Goal: Find contact information: Find contact information

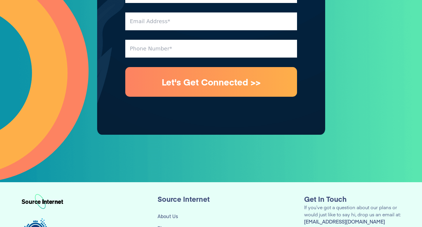
scroll to position [2292, 0]
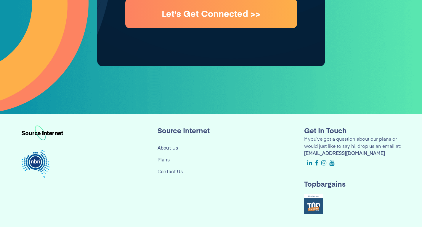
click at [170, 169] on link "Contact Us" at bounding box center [170, 172] width 25 height 6
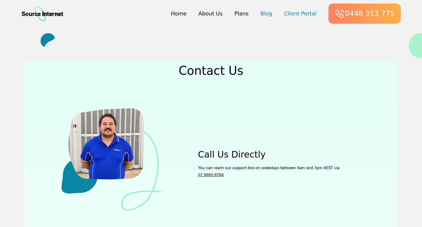
scroll to position [30, 0]
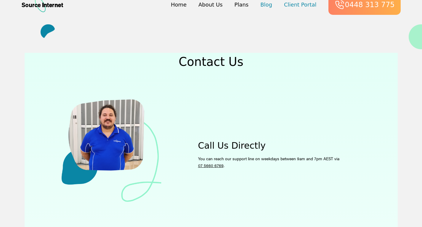
click at [224, 166] on p "You can reach our support line on weekdays between 9am and 7pm AEST via 07 5660…" at bounding box center [270, 161] width 145 height 13
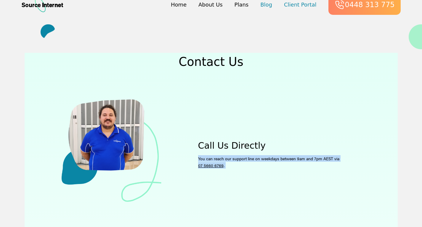
click at [224, 166] on p "You can reach our support line on weekdays between 9am and 7pm AEST via 07 5660…" at bounding box center [270, 161] width 145 height 13
copy p "You can reach our support line on weekdays between 9am and 7pm AEST via 07 5660…"
click at [211, 166] on link "07 5660 6769" at bounding box center [210, 165] width 25 height 6
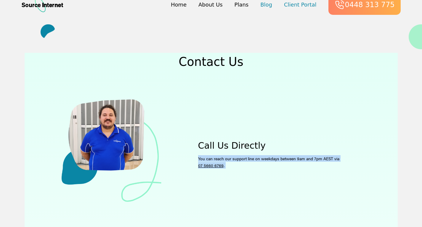
click at [211, 166] on link "07 5660 6769" at bounding box center [210, 165] width 25 height 6
click at [225, 166] on p "You can reach our support line on weekdays between 9am and 7pm AEST via 07 5660…" at bounding box center [270, 161] width 145 height 13
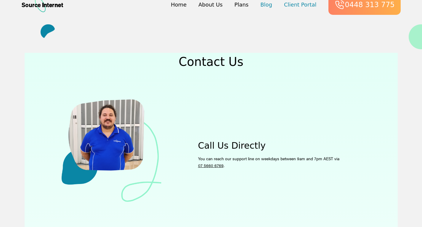
click at [225, 166] on p "You can reach our support line on weekdays between 9am and 7pm AEST via 07 5660…" at bounding box center [270, 161] width 145 height 13
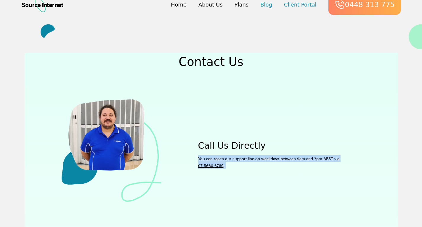
click at [225, 166] on p "You can reach our support line on weekdays between 9am and 7pm AEST via 07 5660…" at bounding box center [270, 161] width 145 height 13
drag, startPoint x: 225, startPoint y: 166, endPoint x: 211, endPoint y: 167, distance: 13.4
click at [211, 167] on p "You can reach our support line on weekdays between 9am and 7pm AEST via 07 5660…" at bounding box center [270, 161] width 145 height 13
click at [211, 167] on link "07 5660 6769" at bounding box center [210, 165] width 25 height 6
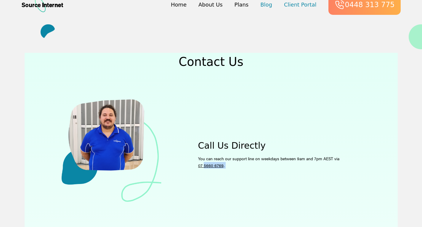
drag, startPoint x: 211, startPoint y: 167, endPoint x: 203, endPoint y: 167, distance: 8.3
click at [203, 167] on link "07 5660 6769" at bounding box center [210, 165] width 25 height 6
drag, startPoint x: 202, startPoint y: 167, endPoint x: 188, endPoint y: 168, distance: 14.3
click at [188, 168] on div "Call Us Directly You can reach our support line on weekdays between 9am and 7pm…" at bounding box center [270, 155] width 181 height 33
